Goal: Transaction & Acquisition: Purchase product/service

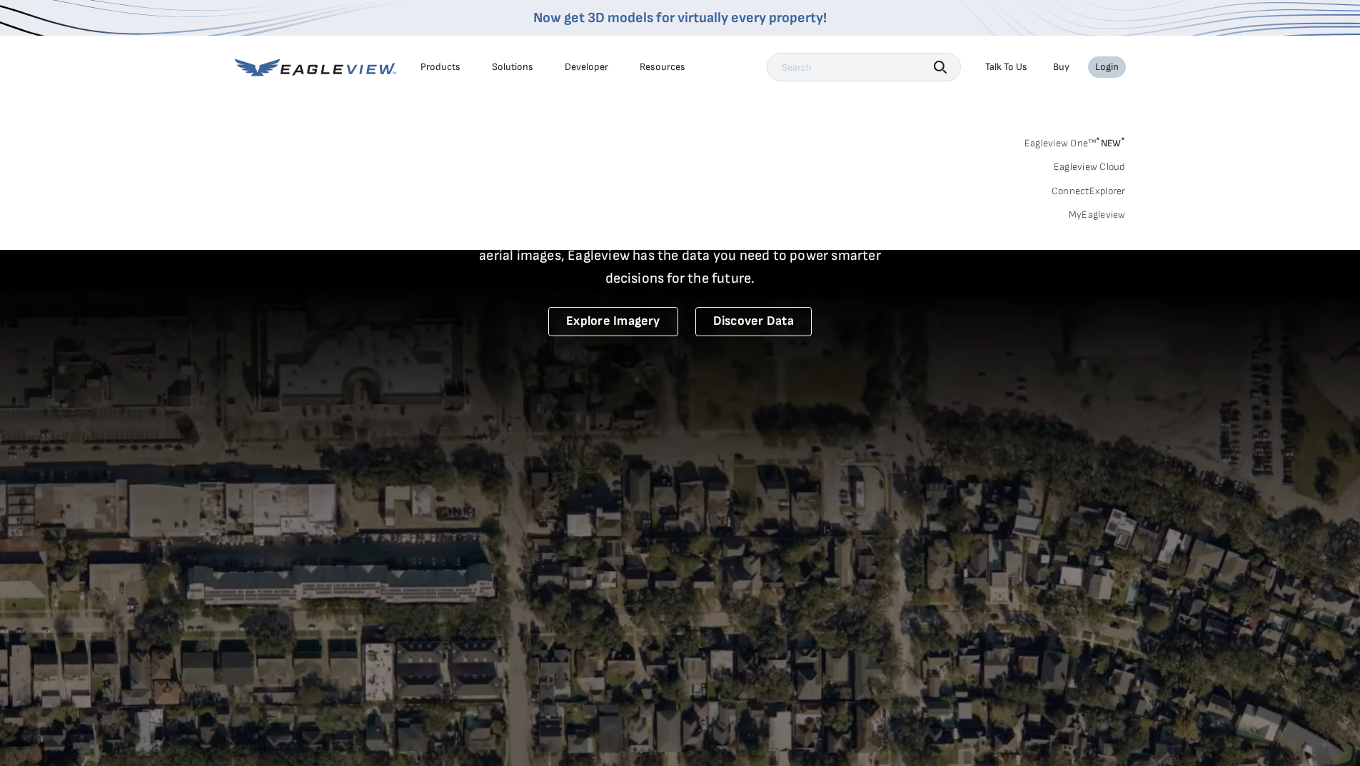
click at [1094, 219] on link "MyEagleview" at bounding box center [1097, 214] width 57 height 13
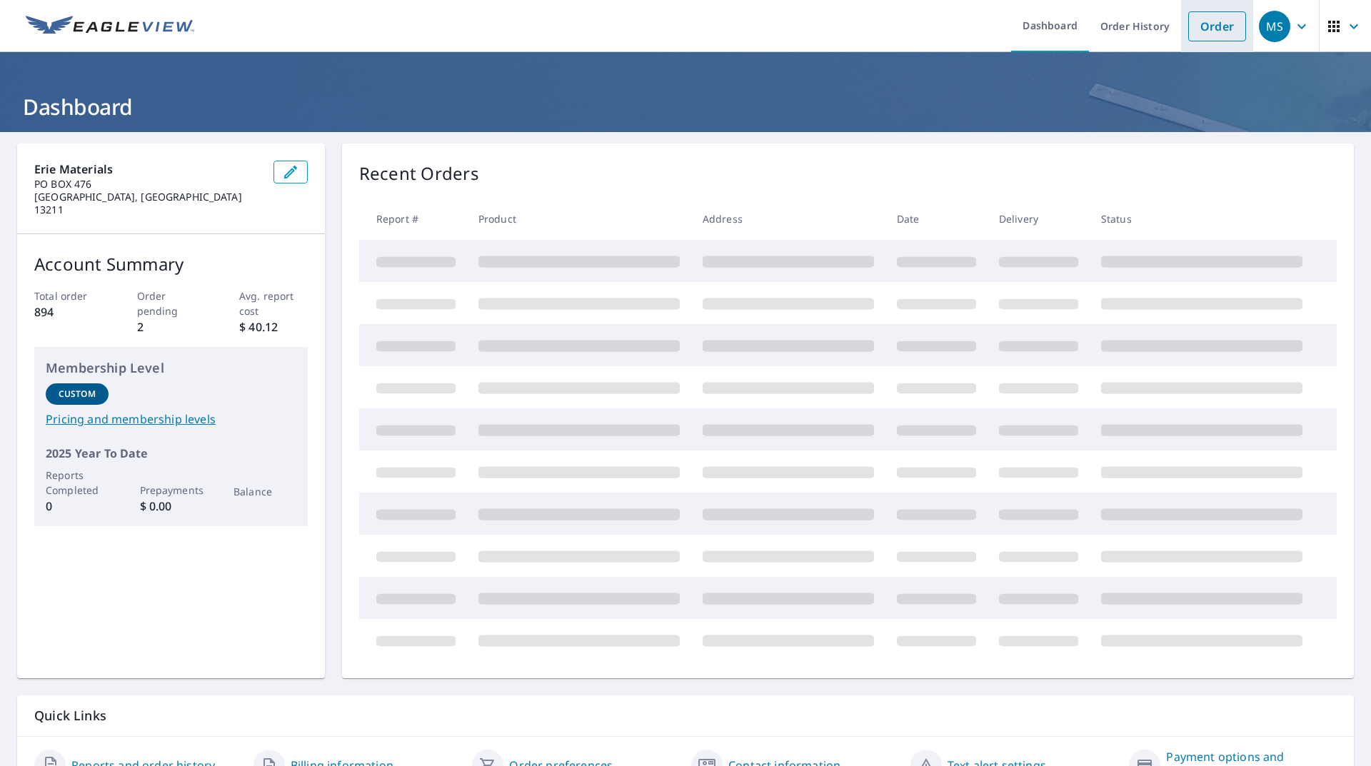
click at [1208, 27] on link "Order" at bounding box center [1217, 26] width 58 height 30
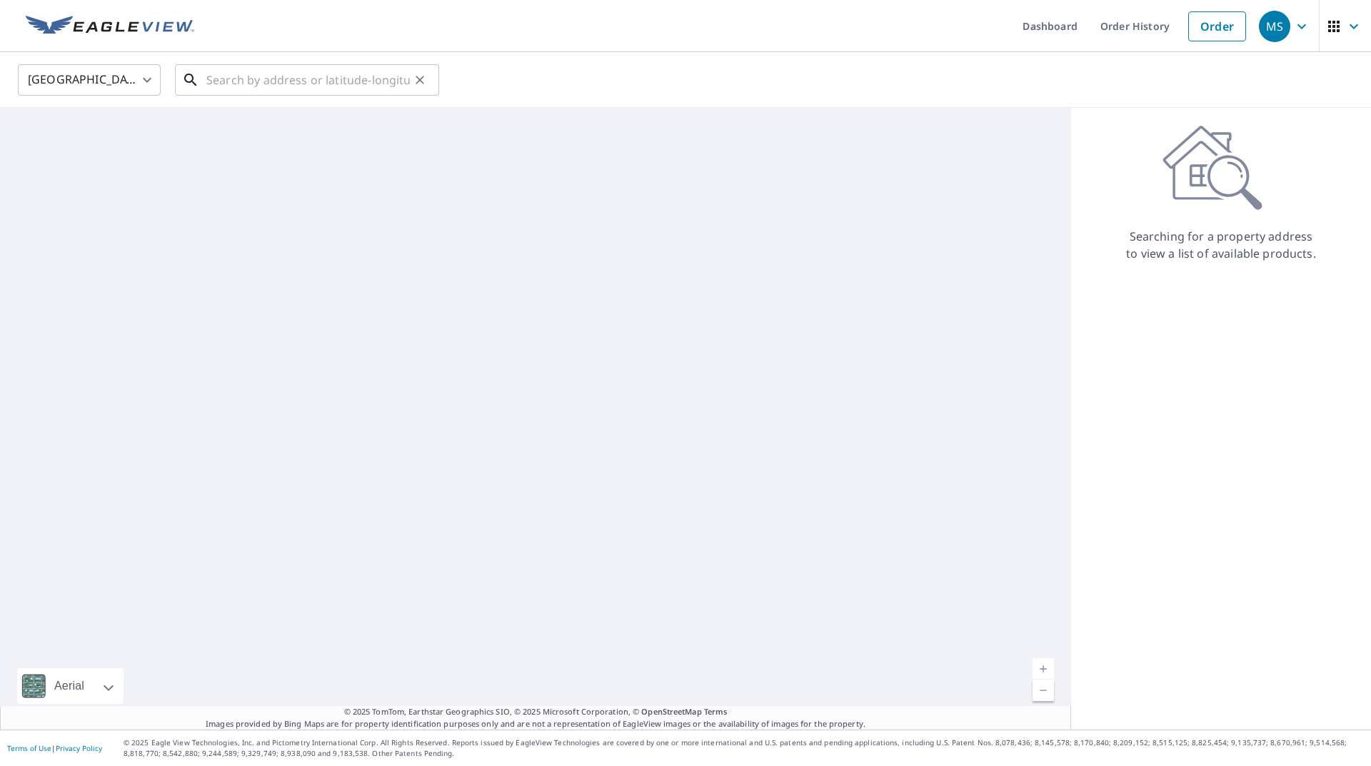
click at [286, 84] on input "text" at bounding box center [307, 80] width 203 height 40
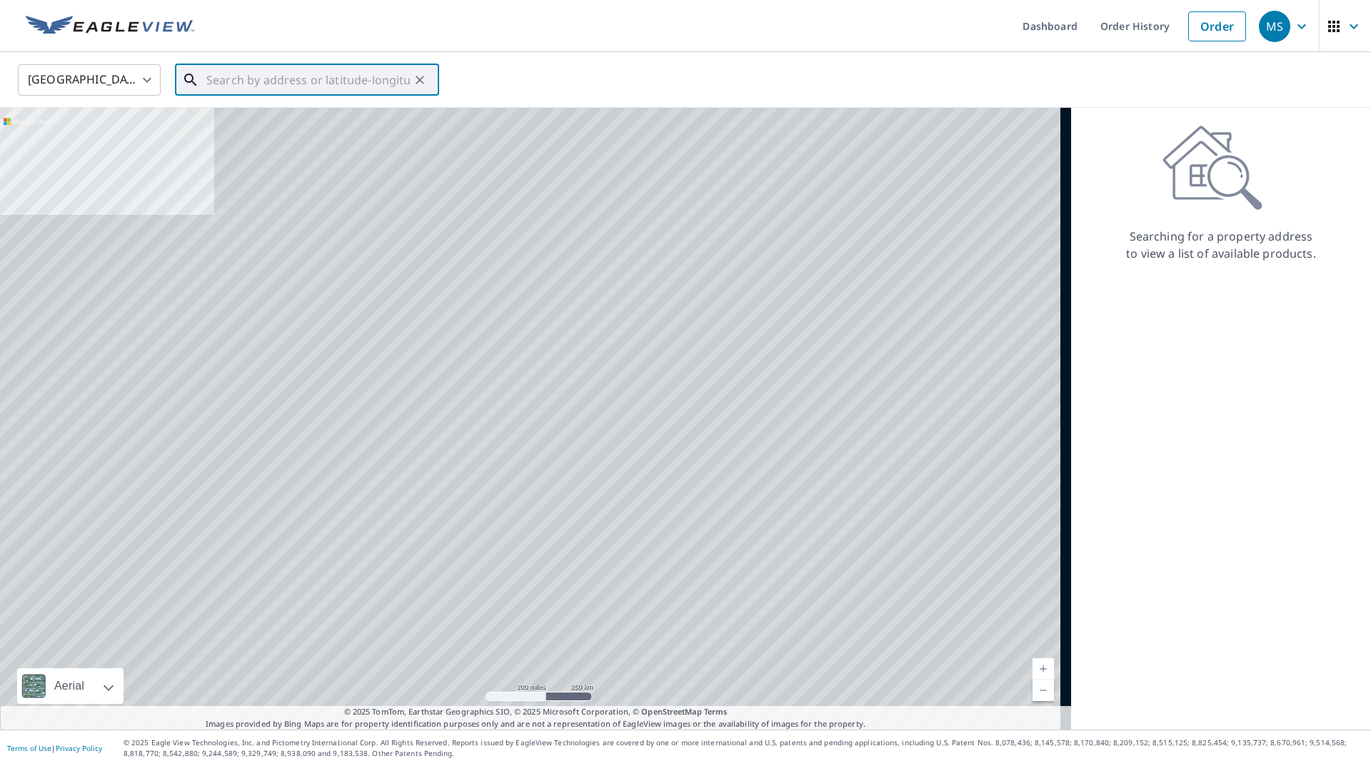
paste input "3551702"
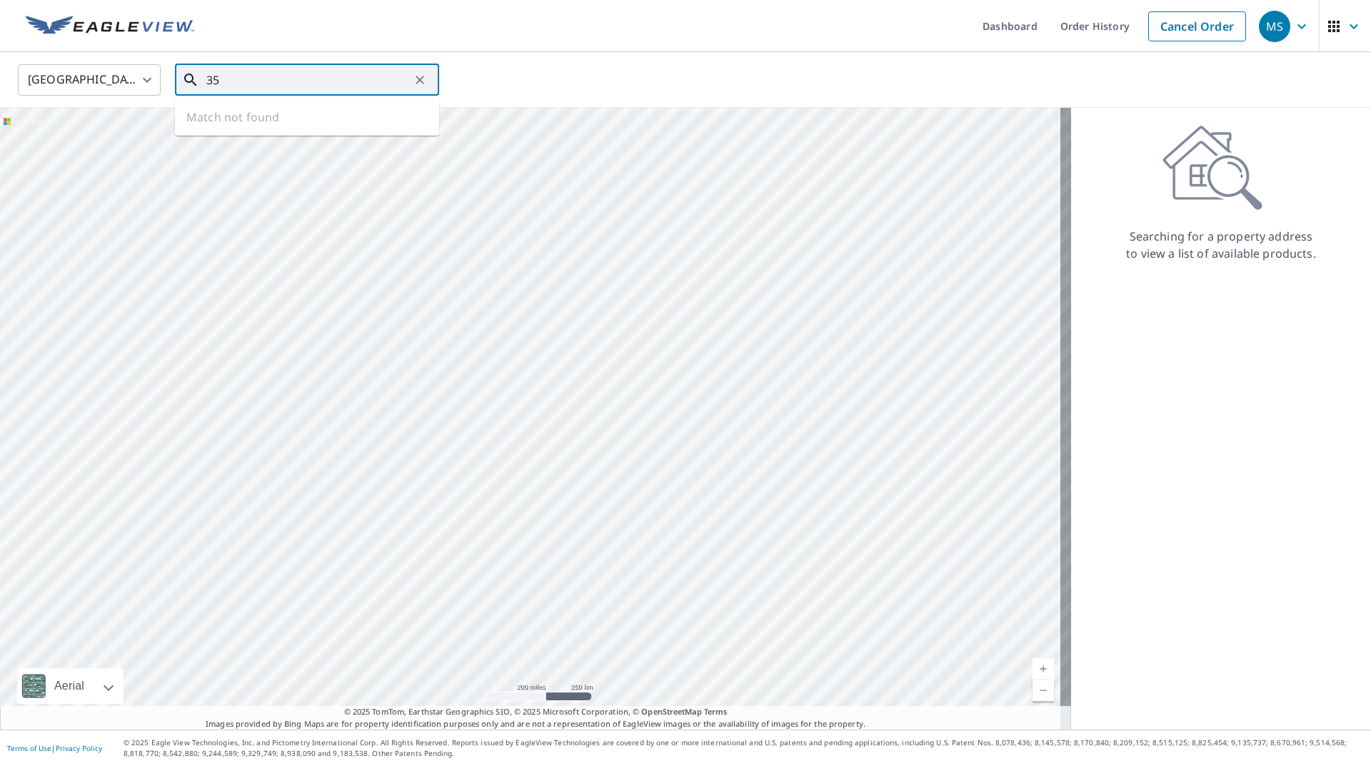
type input "3"
click at [282, 129] on span "[STREET_ADDRESS][PERSON_NAME]" at bounding box center [315, 121] width 224 height 17
type input "[STREET_ADDRESS][PERSON_NAME]"
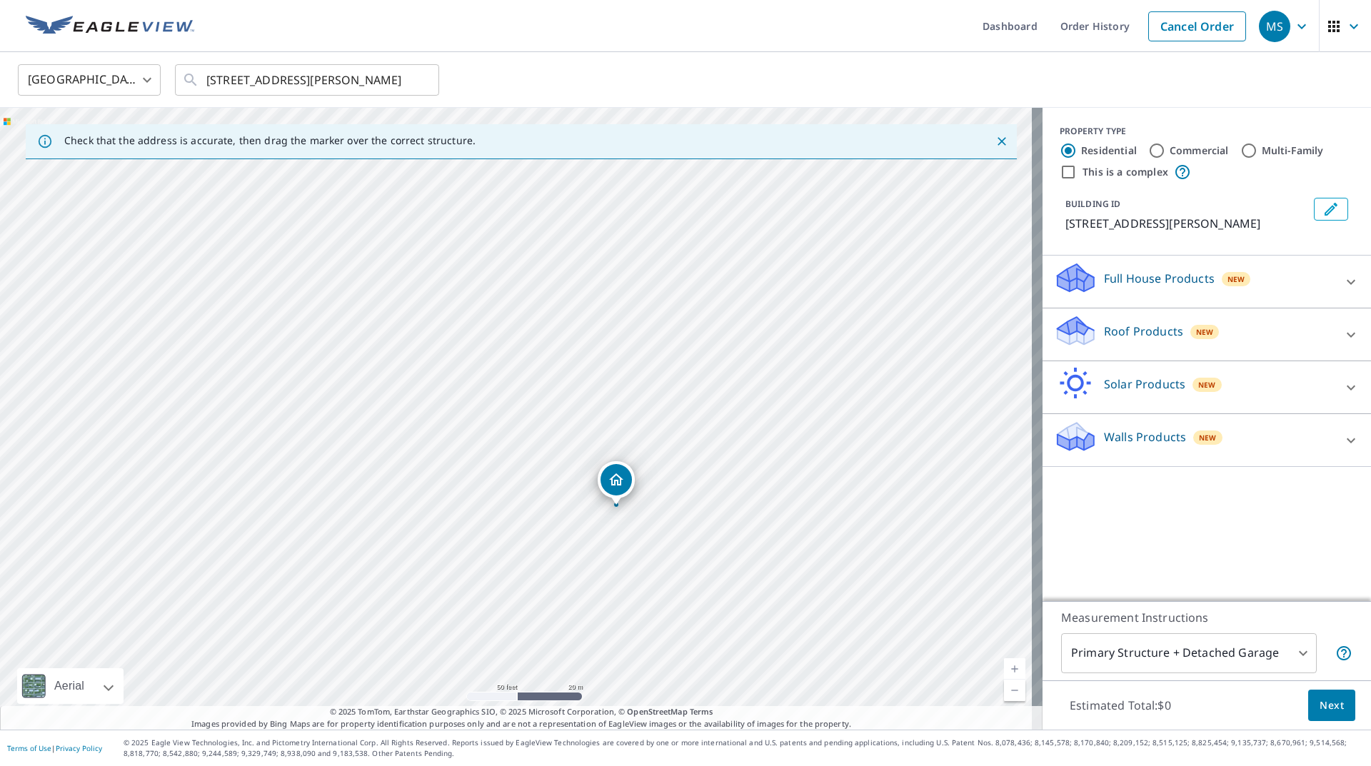
click at [1204, 316] on div "Roof Products New" at bounding box center [1194, 334] width 280 height 41
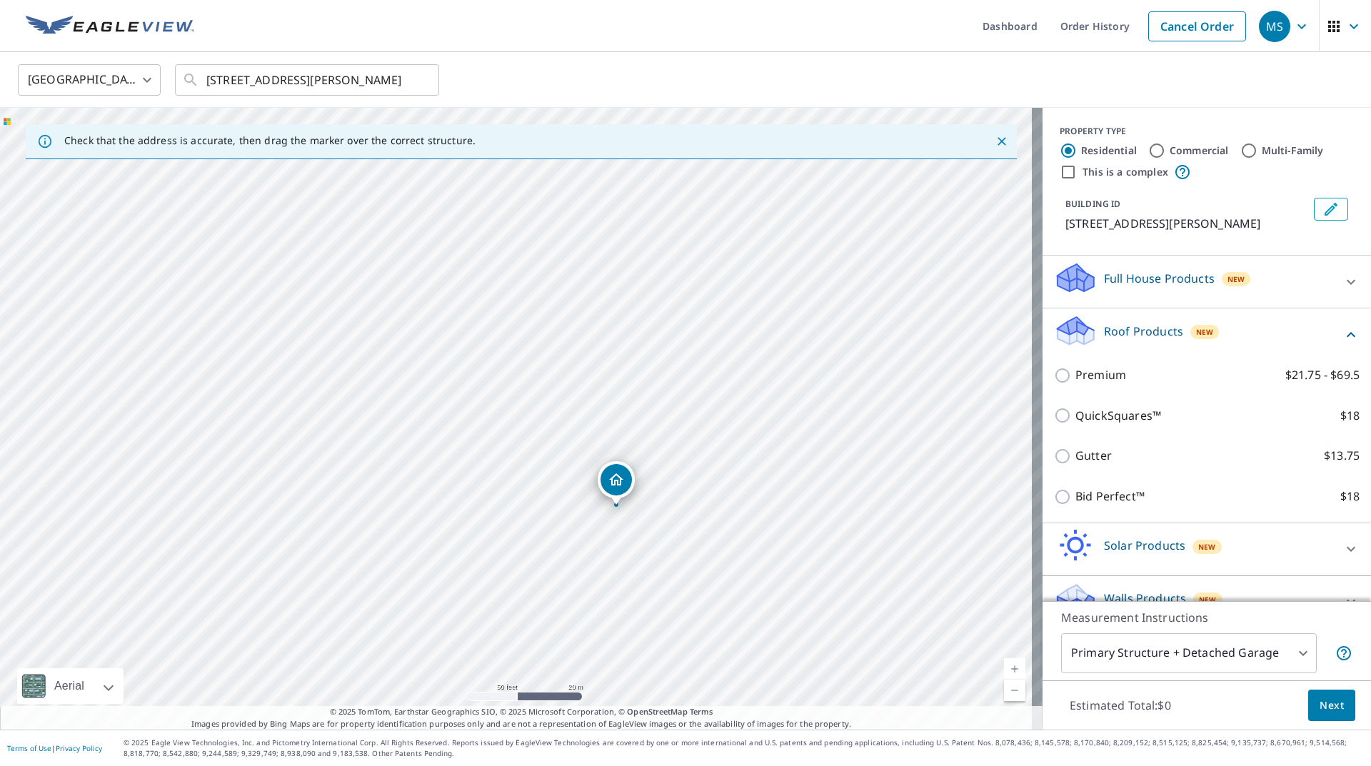
click at [1115, 376] on label "Premium $21.75 - $69.5" at bounding box center [1217, 375] width 284 height 18
click at [1075, 376] on input "Premium $21.75 - $69.5" at bounding box center [1064, 375] width 21 height 17
checkbox input "true"
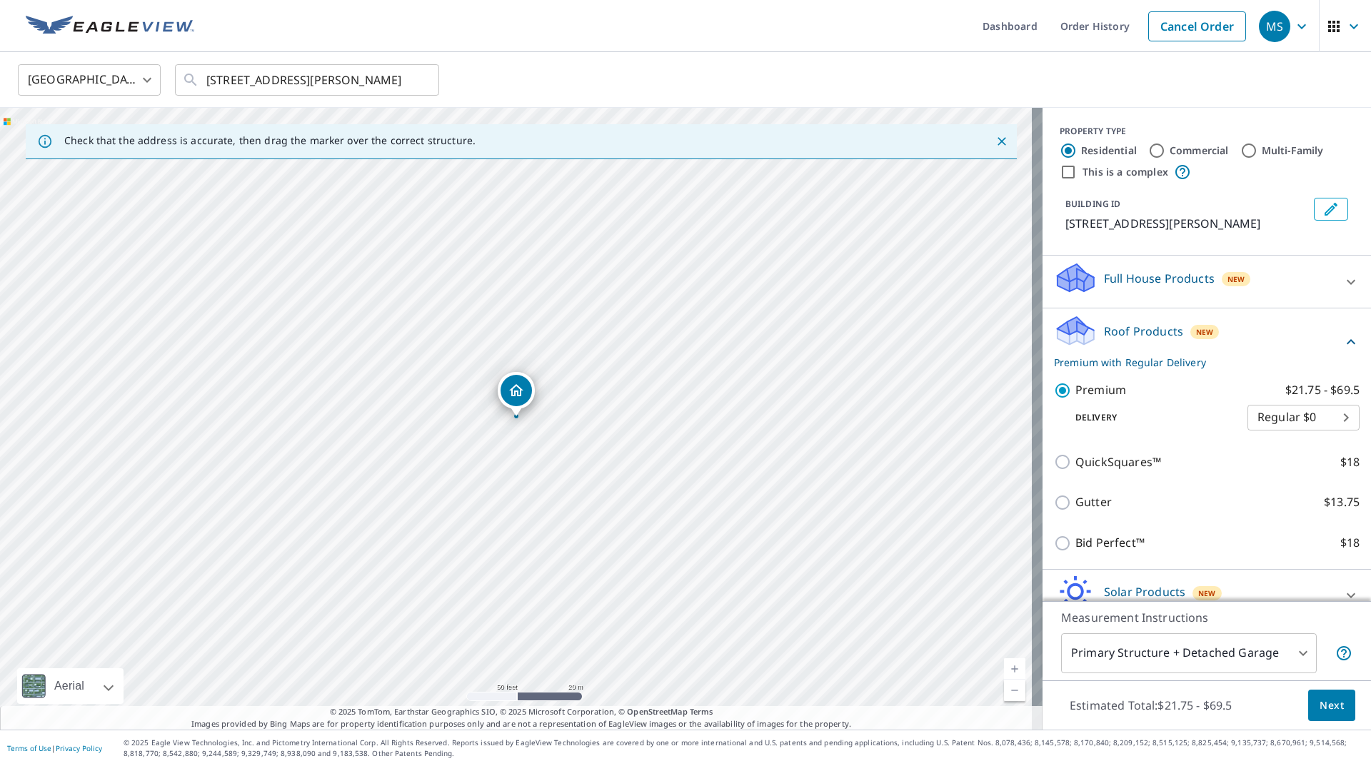
click at [1327, 710] on span "Next" at bounding box center [1331, 706] width 24 height 18
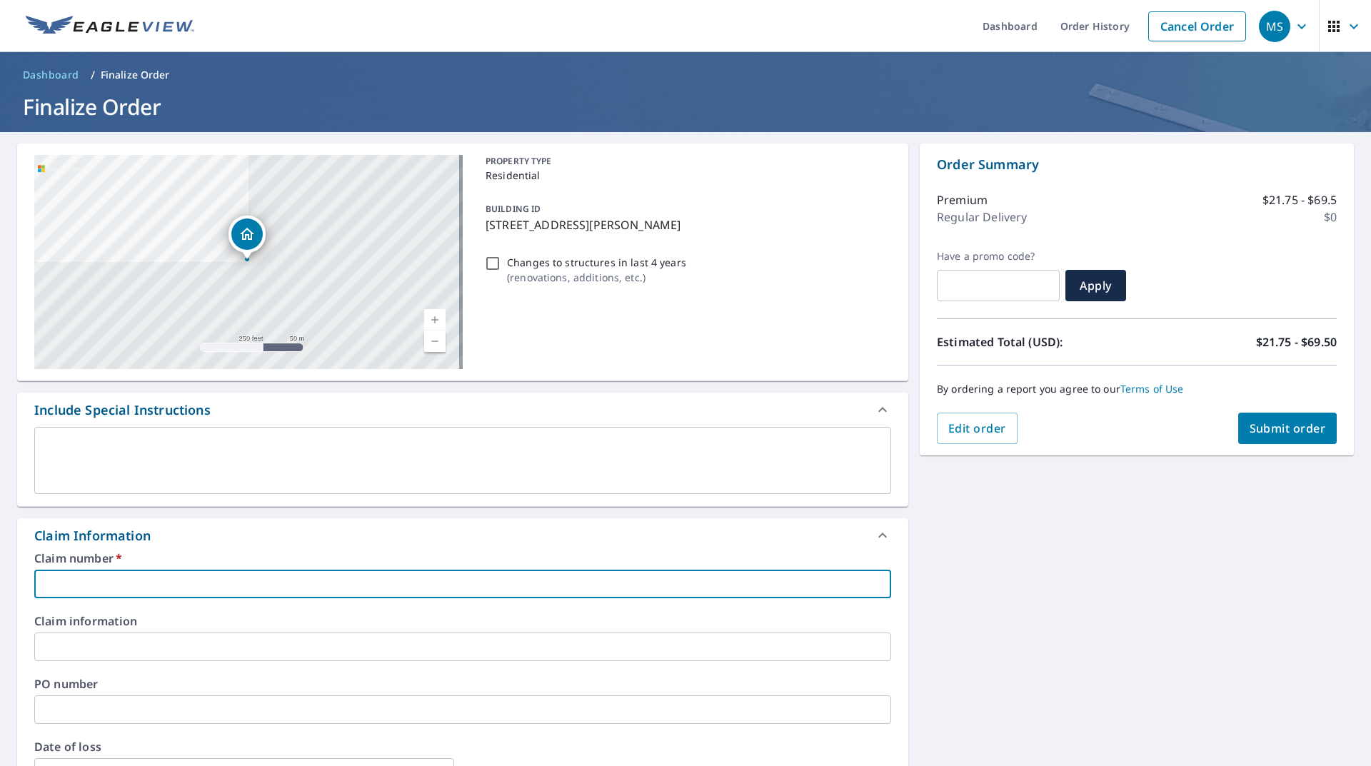
click at [211, 585] on input "text" at bounding box center [462, 584] width 857 height 29
paste input "3551702"
type input "3551702"
checkbox input "true"
type input "3551702"
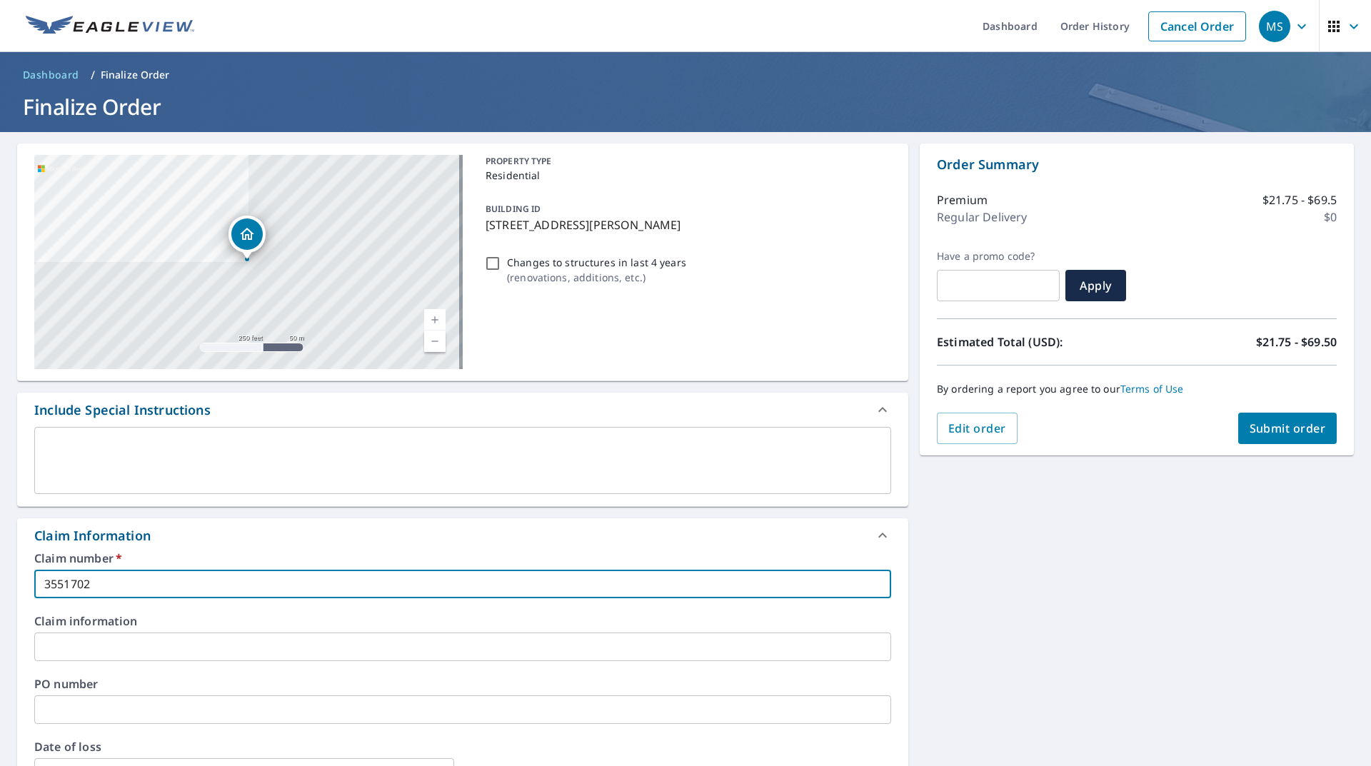
click at [1292, 428] on span "Submit order" at bounding box center [1287, 428] width 76 height 16
checkbox input "true"
